Goal: Task Accomplishment & Management: Use online tool/utility

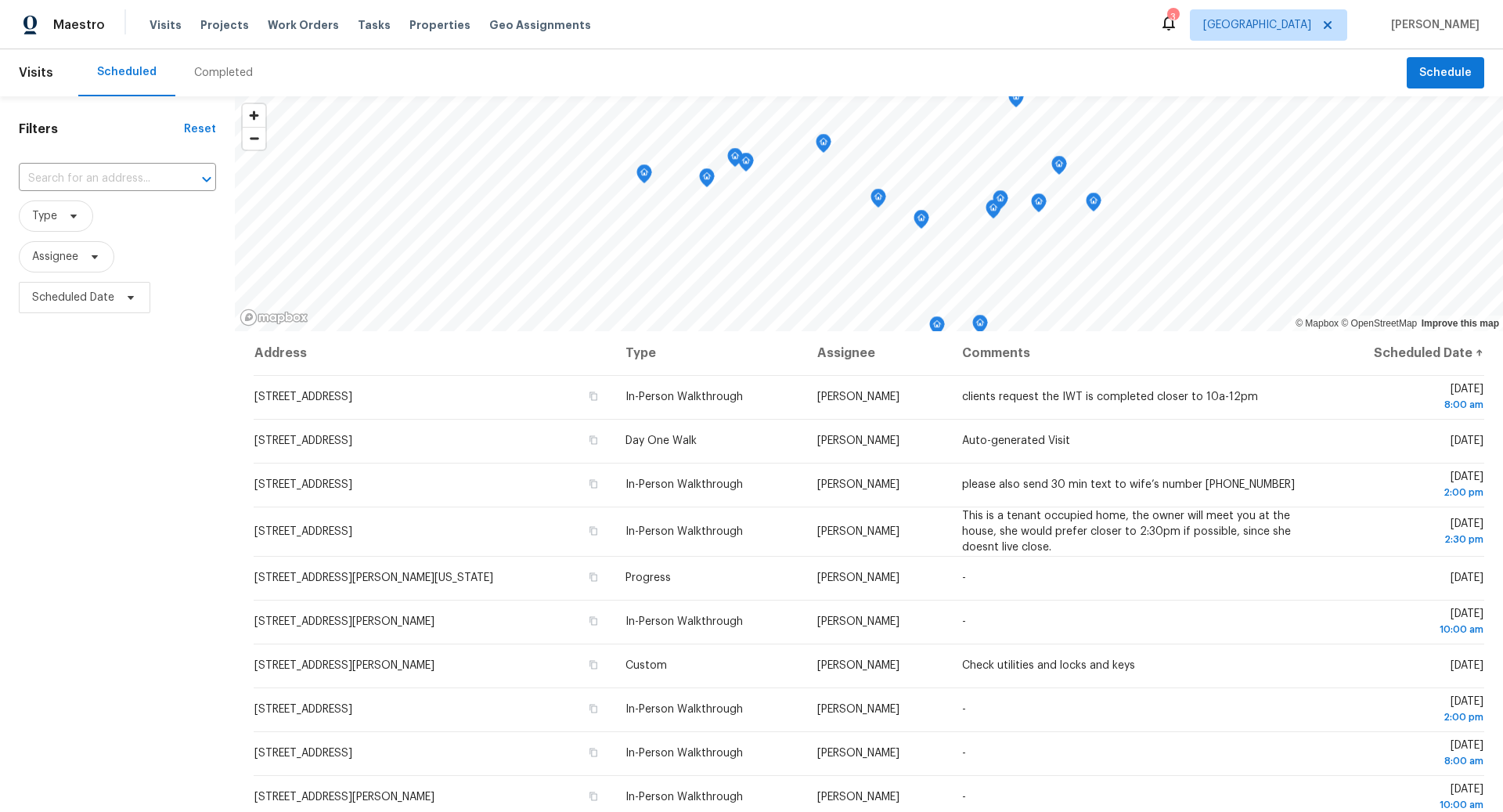
scroll to position [60, 0]
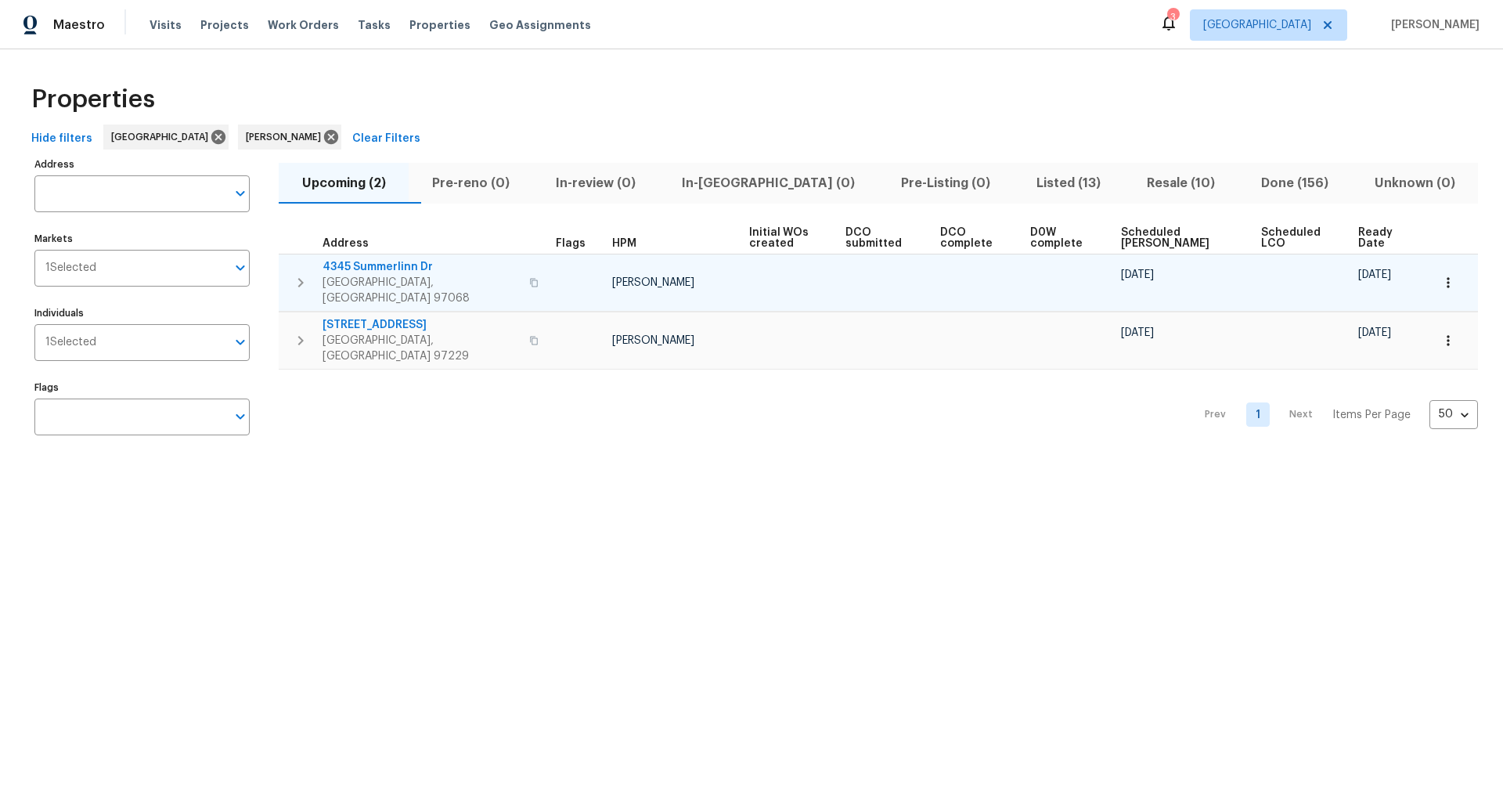
click at [303, 275] on icon "button" at bounding box center [301, 283] width 19 height 19
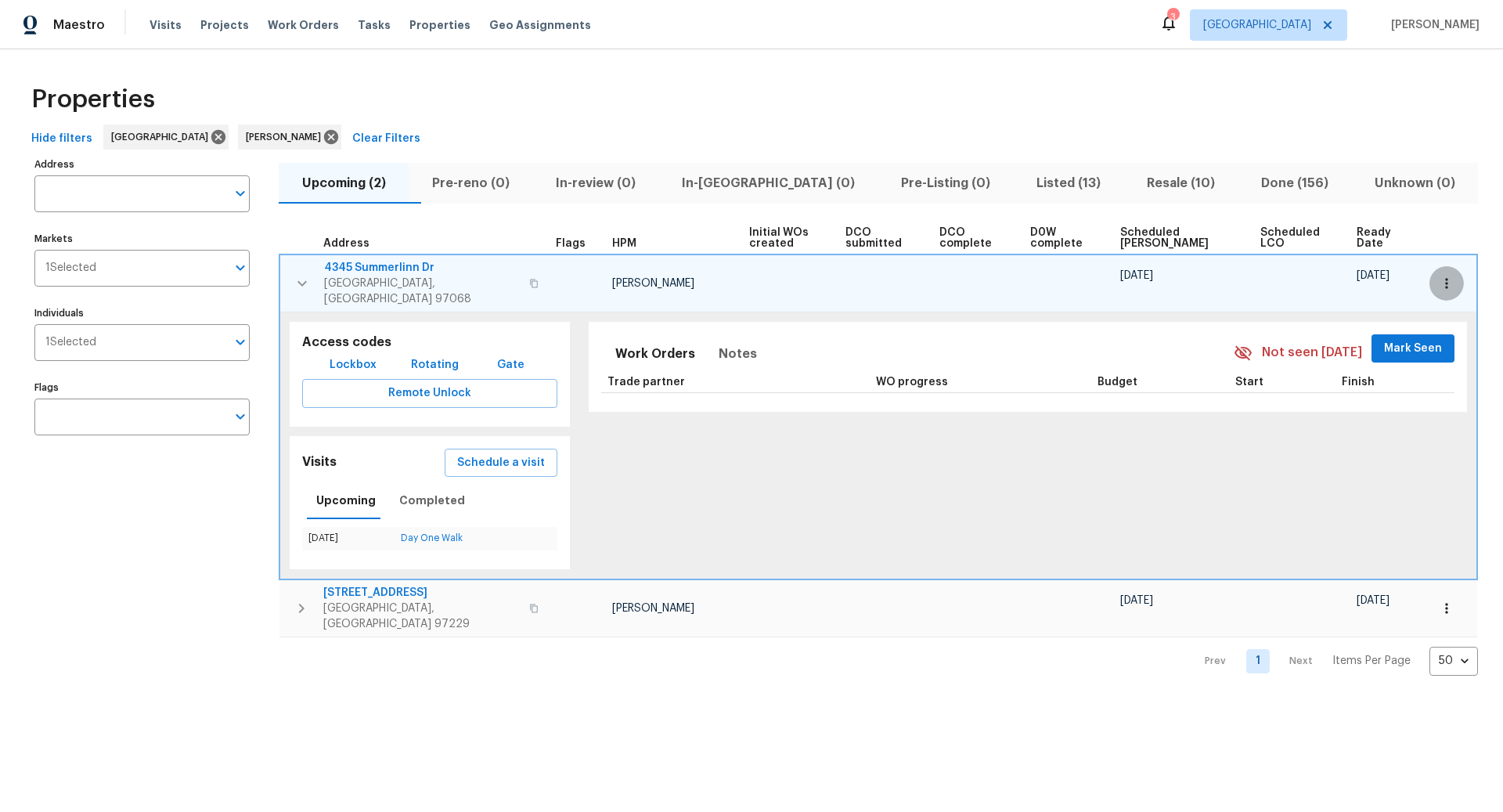
click at [1446, 278] on icon "button" at bounding box center [1446, 283] width 3 height 10
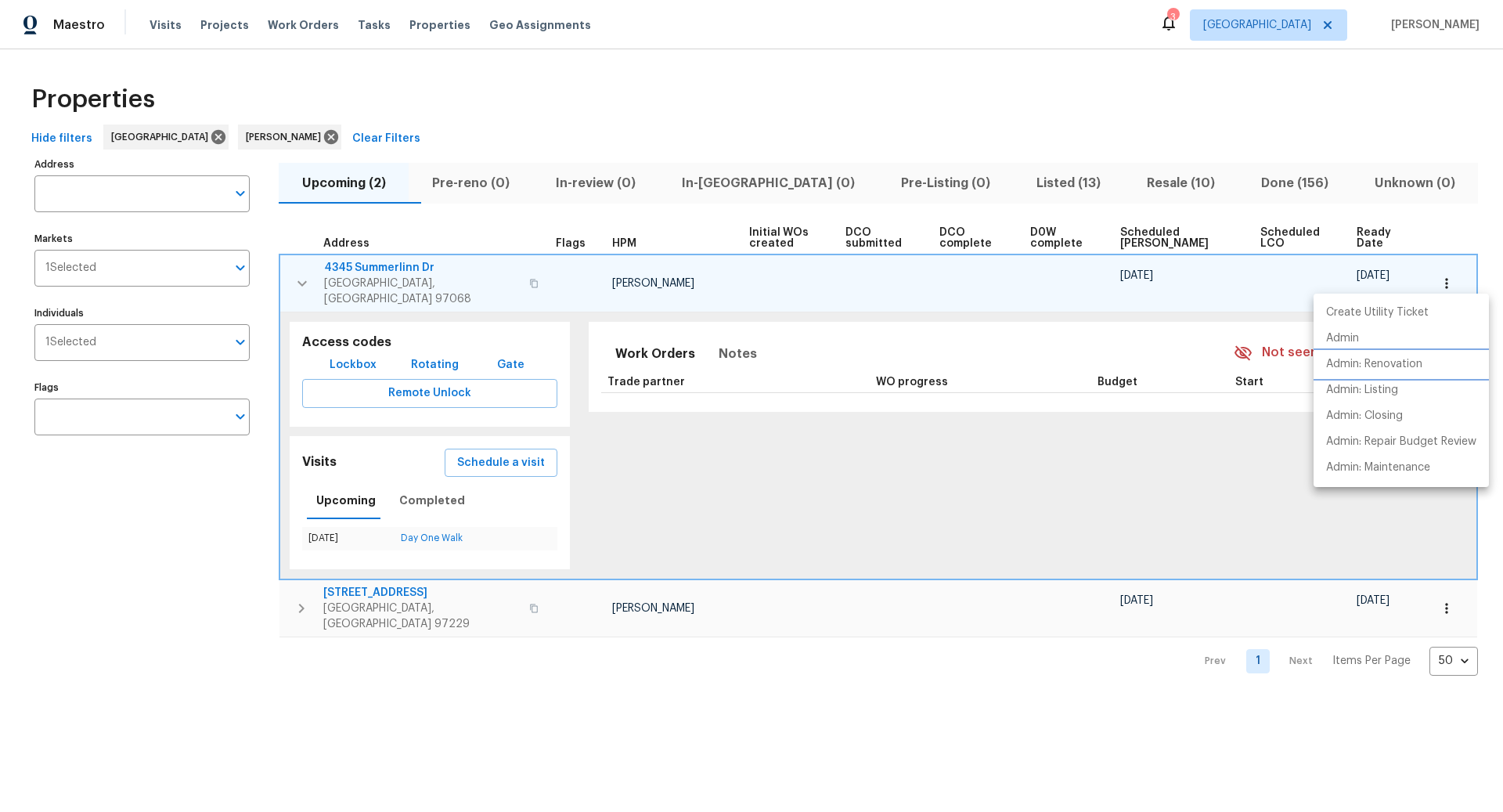
click at [1353, 360] on p "Admin: Renovation" at bounding box center [1373, 364] width 96 height 16
